Goal: Task Accomplishment & Management: Complete application form

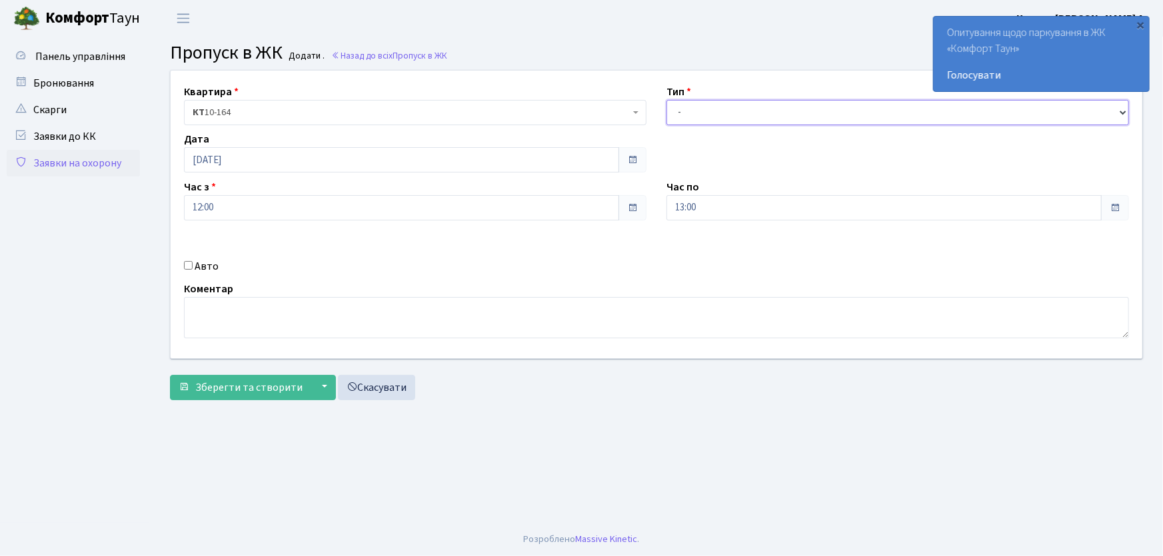
drag, startPoint x: 736, startPoint y: 109, endPoint x: 730, endPoint y: 122, distance: 14.6
click at [736, 109] on select "- Доставка Таксі Гості Сервіс" at bounding box center [897, 112] width 462 height 25
select select "1"
click at [666, 100] on select "- Доставка Таксі Гості Сервіс" at bounding box center [897, 112] width 462 height 25
drag, startPoint x: 698, startPoint y: 207, endPoint x: 644, endPoint y: 197, distance: 55.5
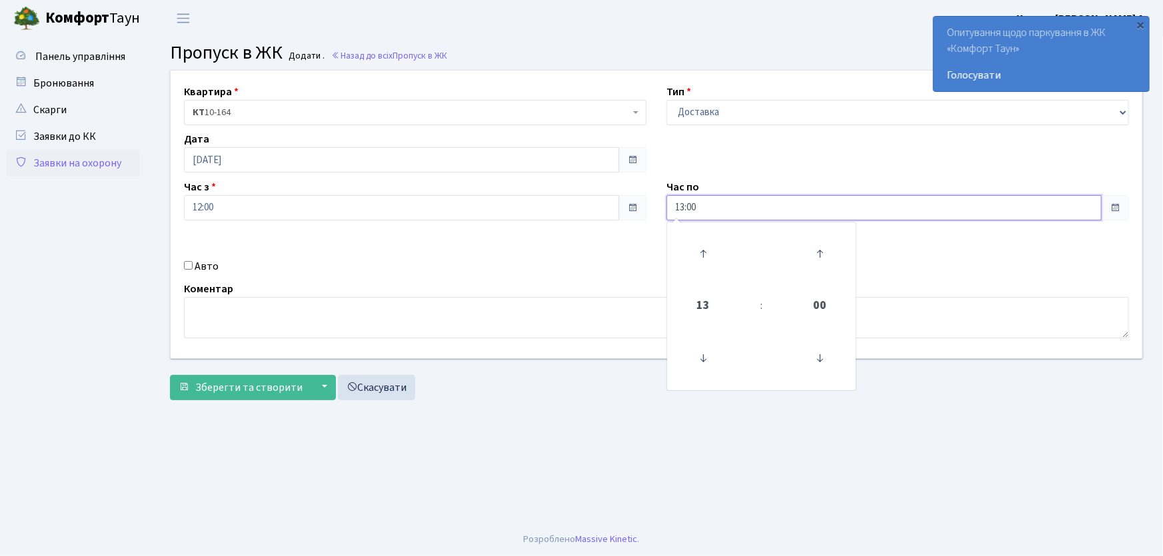
click at [644, 202] on div "Квартира <b>КТ</b>&nbsp;&nbsp;&nbsp;&nbsp;10-164 КТ 10-164 Тип - Доставка Таксі…" at bounding box center [656, 215] width 991 height 288
type input "22:00"
drag, startPoint x: 187, startPoint y: 262, endPoint x: 200, endPoint y: 269, distance: 14.6
click at [189, 263] on input "Авто" at bounding box center [188, 265] width 9 height 9
checkbox input "true"
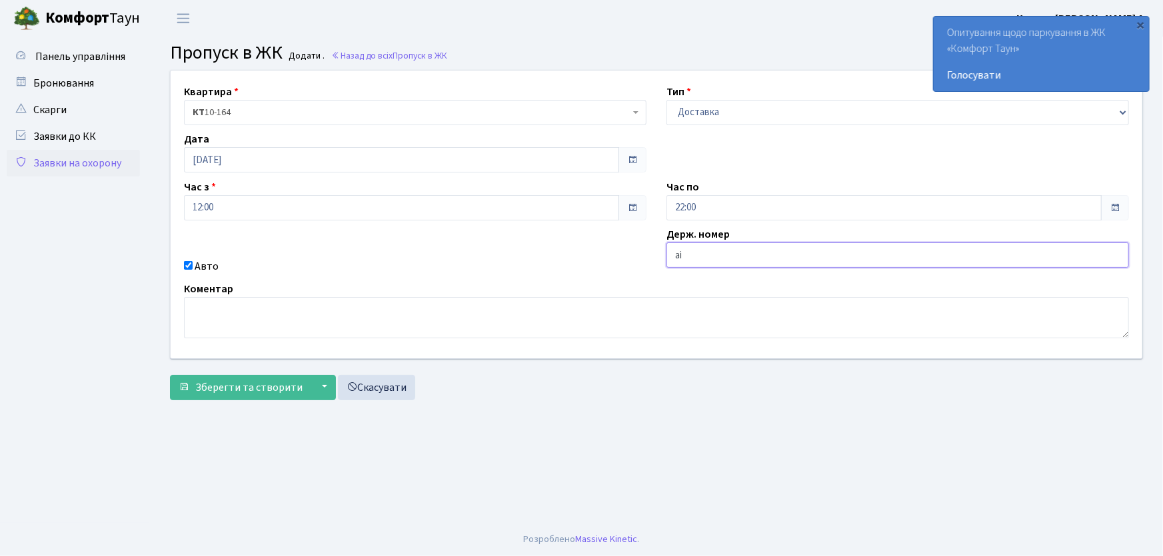
type input "[PERSON_NAME]"
type input "АІ3760НЕ"
click at [170, 375] on button "Зберегти та створити" at bounding box center [240, 387] width 141 height 25
click at [686, 105] on select "- Доставка Таксі Гості Сервіс" at bounding box center [897, 112] width 462 height 25
select select "1"
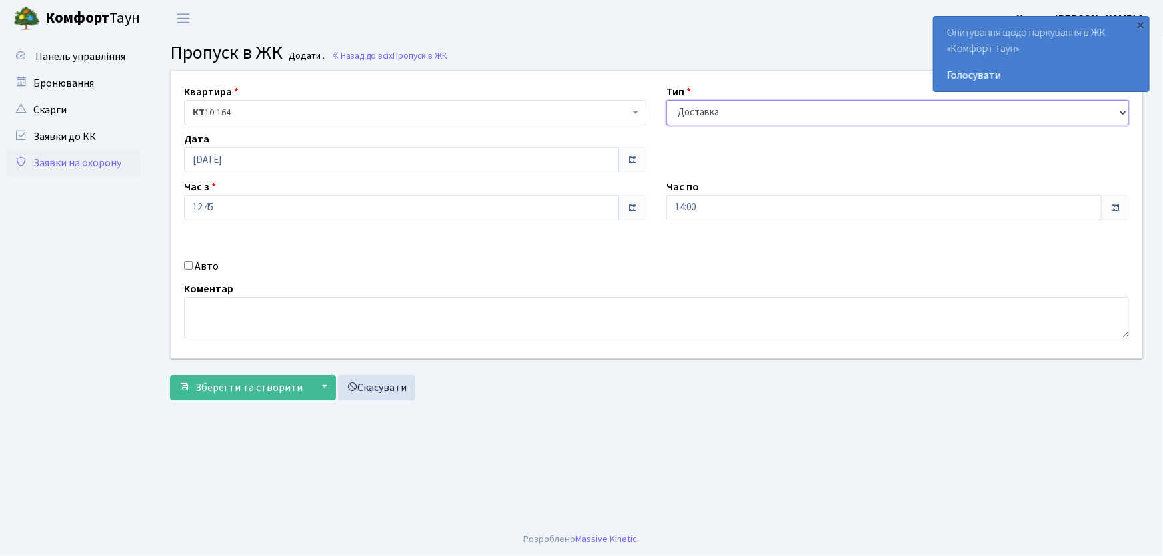
click at [666, 100] on select "- Доставка Таксі Гості Сервіс" at bounding box center [897, 112] width 462 height 25
drag, startPoint x: 646, startPoint y: 209, endPoint x: 598, endPoint y: 209, distance: 48.0
click at [598, 209] on div "Квартира <b>КТ</b>&nbsp;&nbsp;&nbsp;&nbsp;10-164 КТ 10-164 Тип - Доставка Таксі…" at bounding box center [656, 215] width 991 height 288
type input "22:00"
click at [189, 265] on input "Авто" at bounding box center [188, 265] width 9 height 9
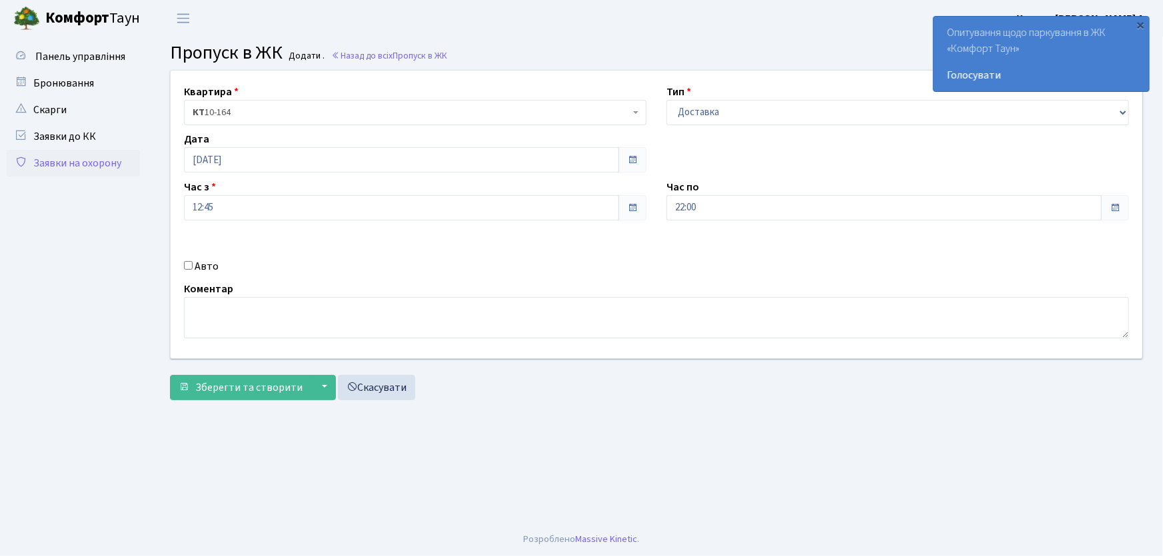
checkbox input "true"
type input "аа3768рі"
click at [170, 375] on button "Зберегти та створити" at bounding box center [240, 387] width 141 height 25
click at [113, 171] on link "Заявки на охорону" at bounding box center [73, 163] width 133 height 27
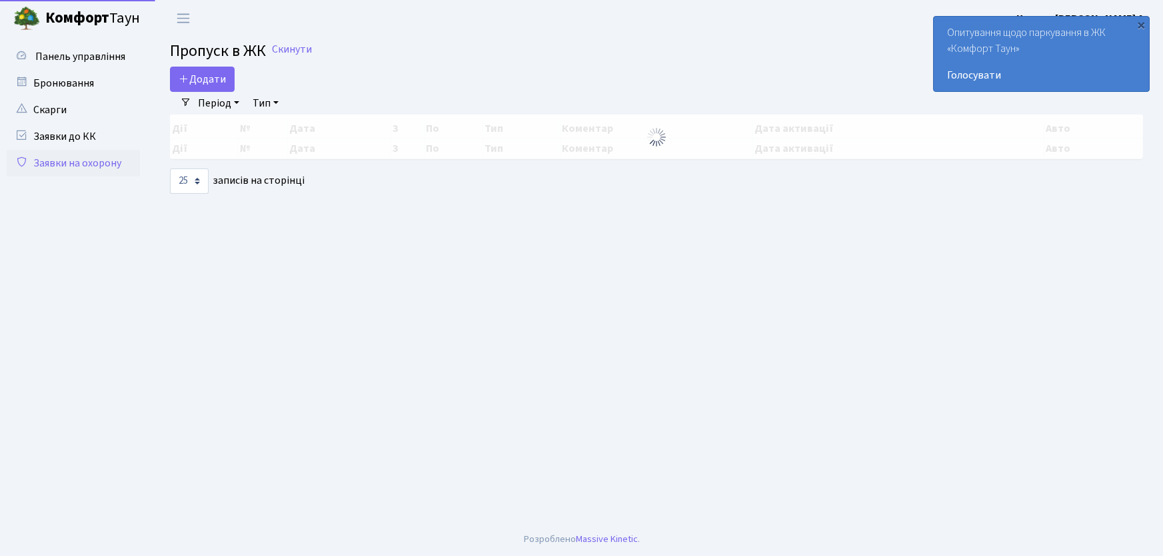
select select "25"
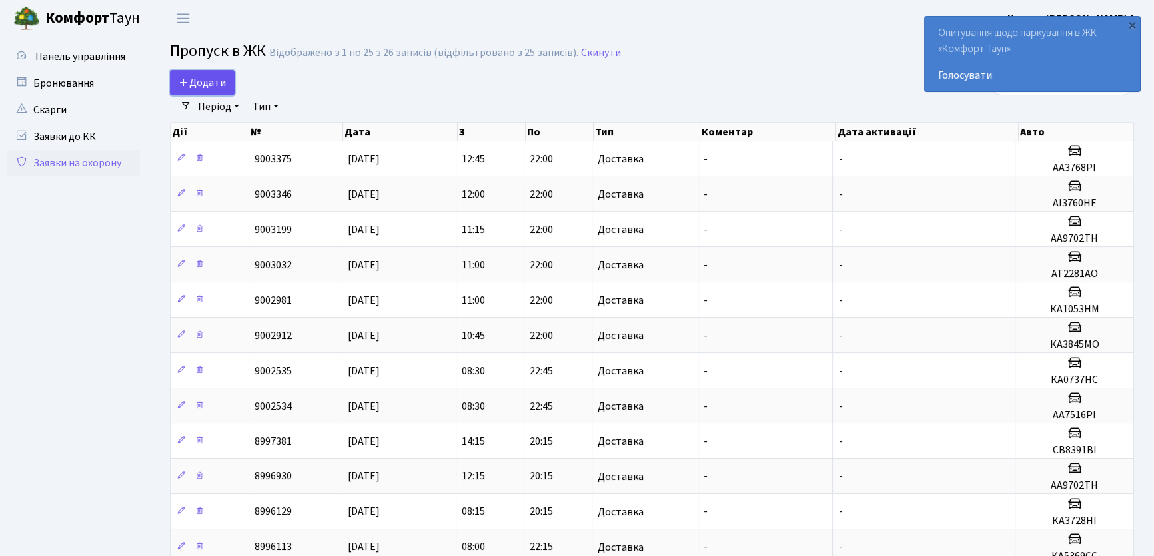
drag, startPoint x: 188, startPoint y: 79, endPoint x: 199, endPoint y: 81, distance: 11.4
click at [190, 79] on span "Додати" at bounding box center [202, 82] width 47 height 15
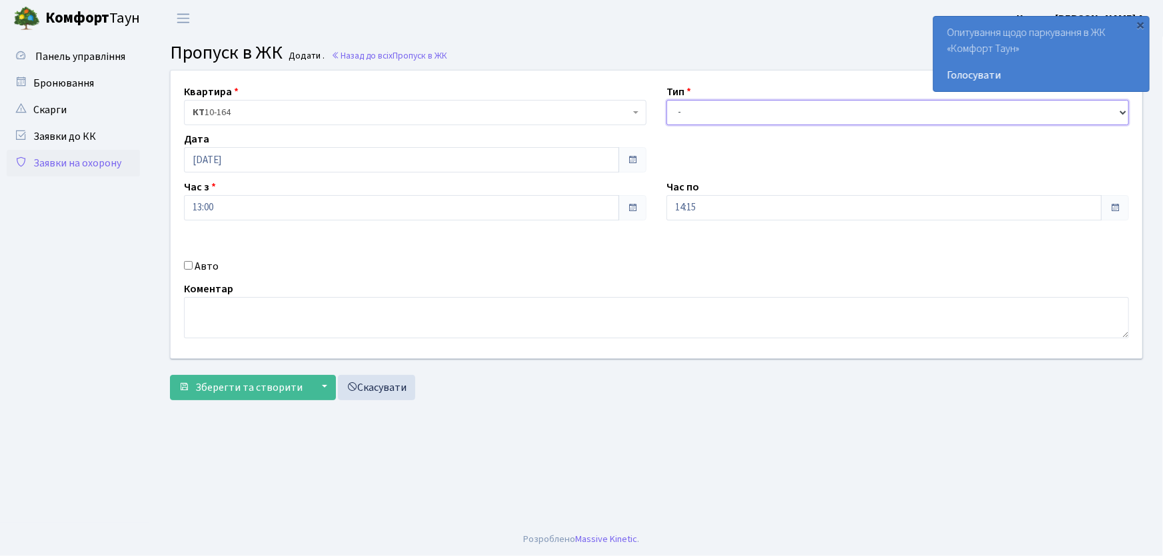
click at [748, 111] on select "- Доставка Таксі Гості Сервіс" at bounding box center [897, 112] width 462 height 25
select select "1"
click at [666, 100] on select "- Доставка Таксі Гості Сервіс" at bounding box center [897, 112] width 462 height 25
drag, startPoint x: 714, startPoint y: 214, endPoint x: 656, endPoint y: 210, distance: 58.8
click at [667, 213] on input "14:15" at bounding box center [883, 207] width 435 height 25
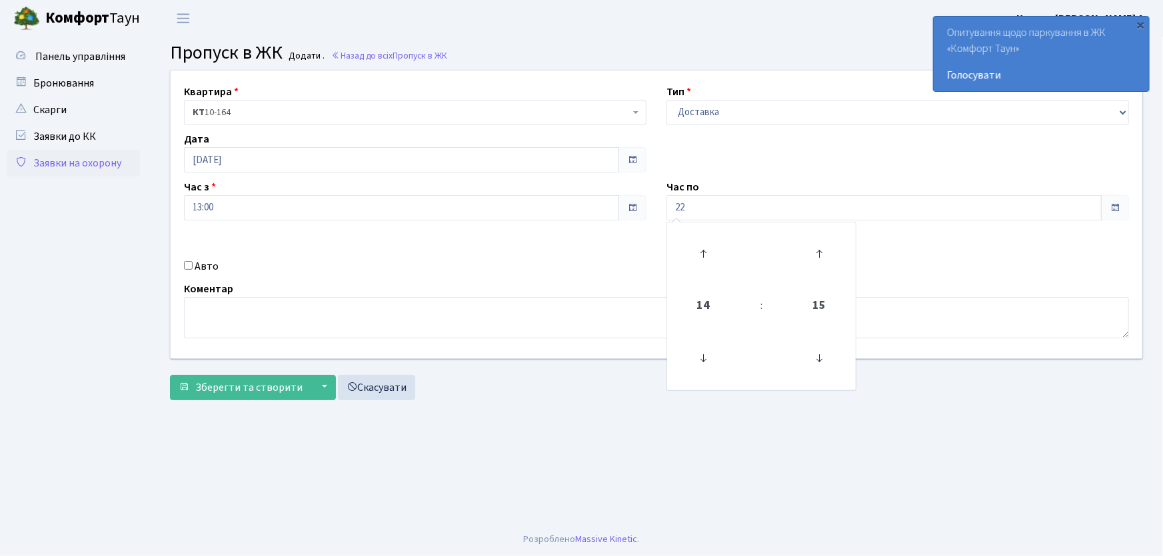
type input "22:00"
click at [187, 262] on input "Авто" at bounding box center [188, 265] width 9 height 9
checkbox input "true"
type input "в"
type input "АІ8813НІ"
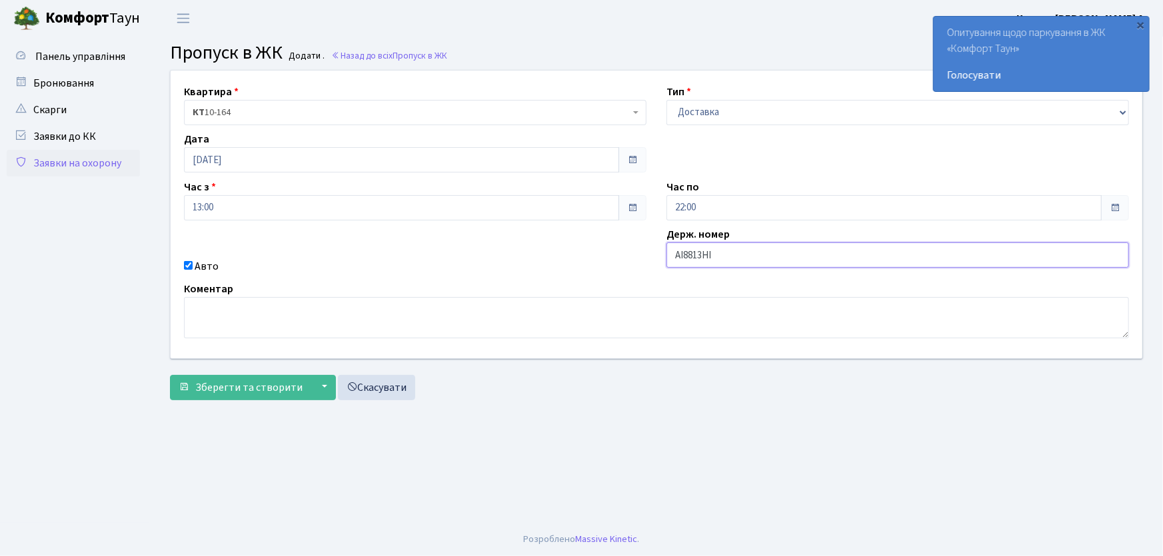
click at [170, 375] on button "Зберегти та створити" at bounding box center [240, 387] width 141 height 25
